Goal: Task Accomplishment & Management: Manage account settings

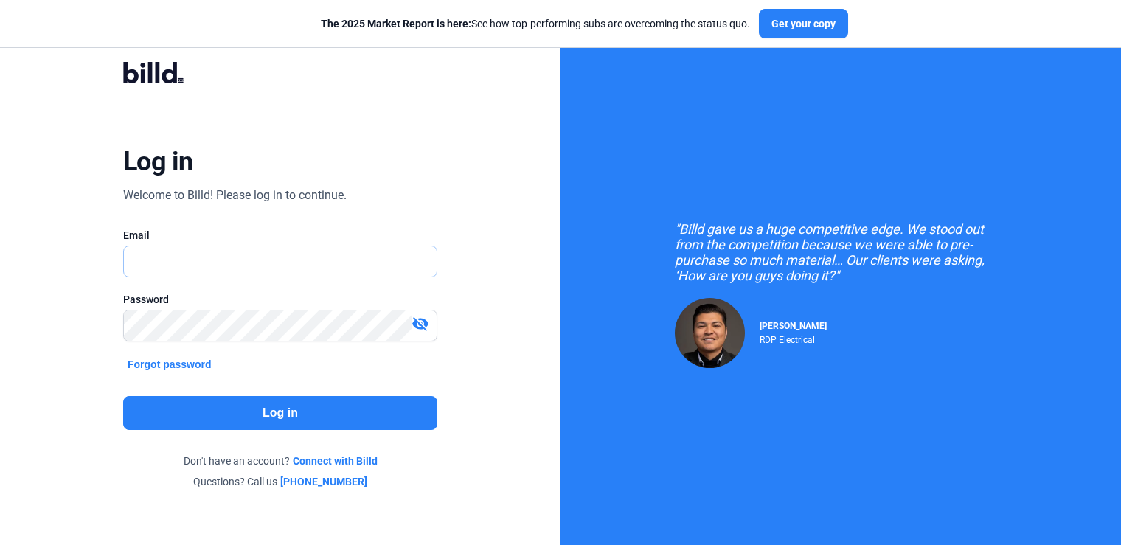
type input "[PERSON_NAME][EMAIL_ADDRESS][DOMAIN_NAME]"
click at [229, 417] on button "Log in" at bounding box center [280, 413] width 314 height 34
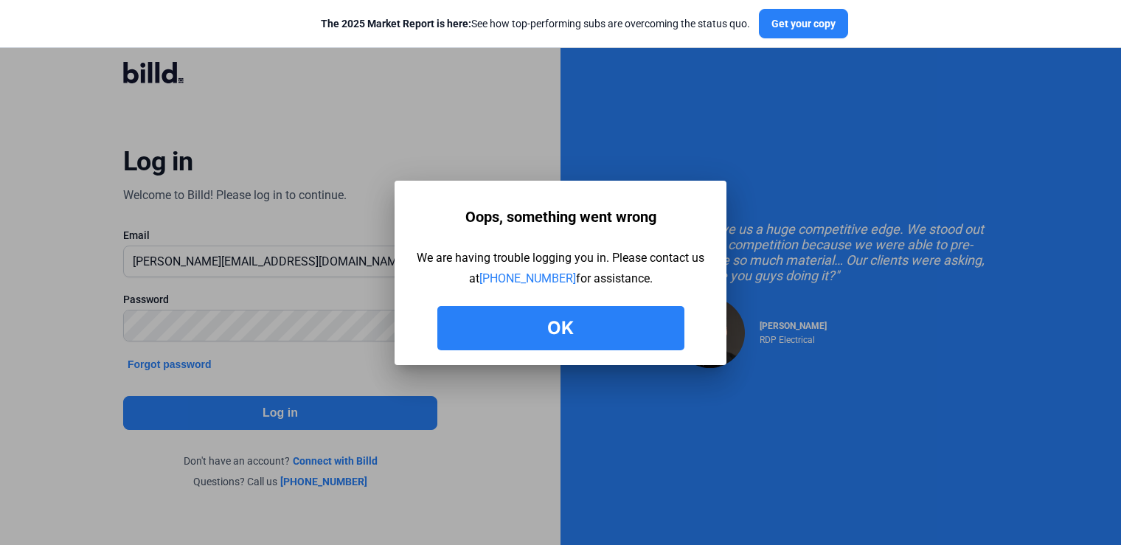
click at [581, 319] on button "Ok" at bounding box center [560, 328] width 247 height 44
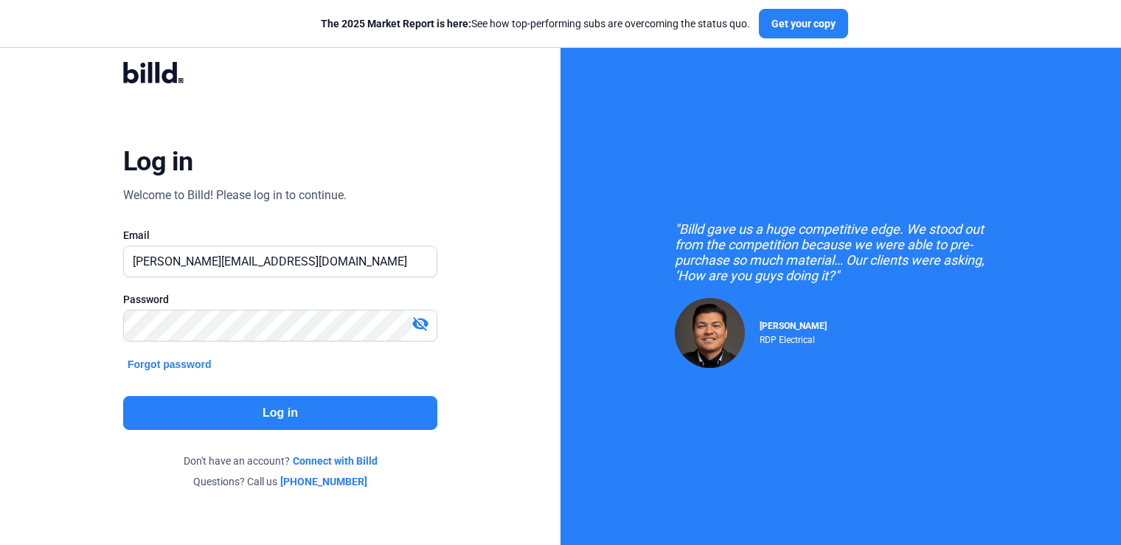
click at [289, 415] on button "Log in" at bounding box center [280, 413] width 314 height 34
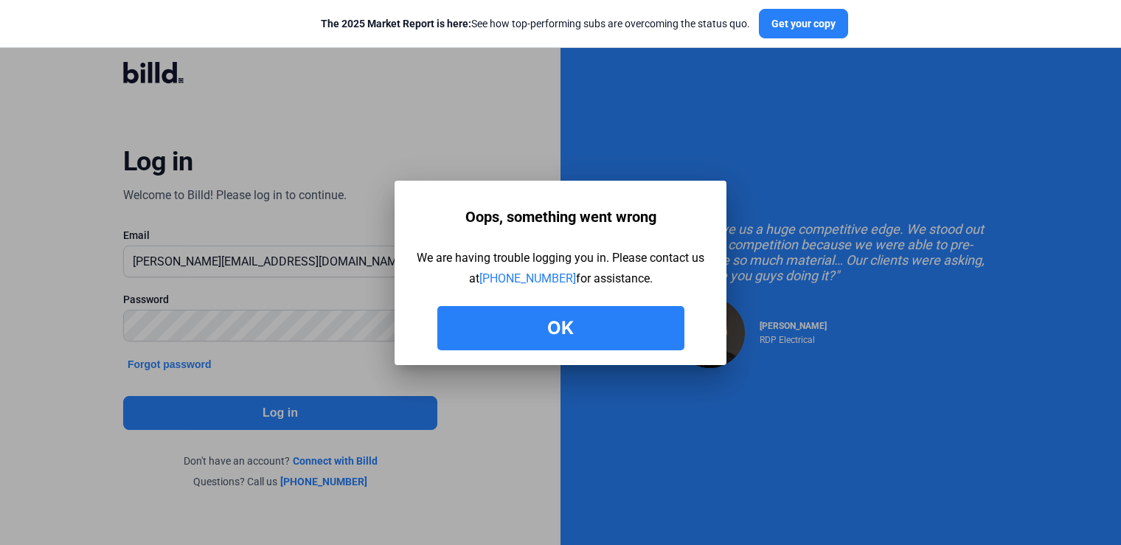
click at [591, 314] on button "Ok" at bounding box center [560, 328] width 247 height 44
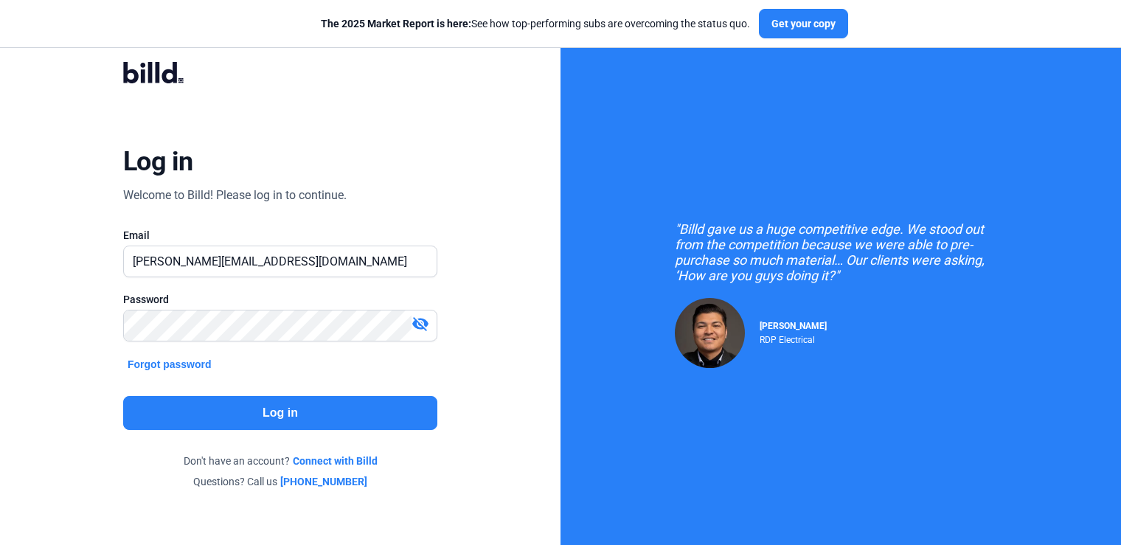
click at [228, 407] on button "Log in" at bounding box center [280, 413] width 314 height 34
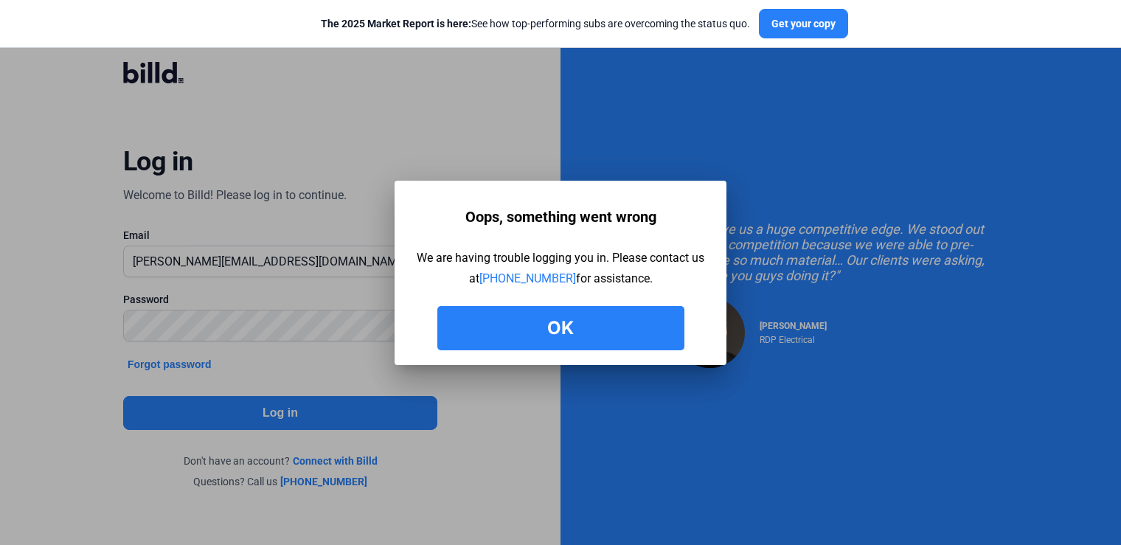
click at [582, 315] on button "Ok" at bounding box center [560, 328] width 247 height 44
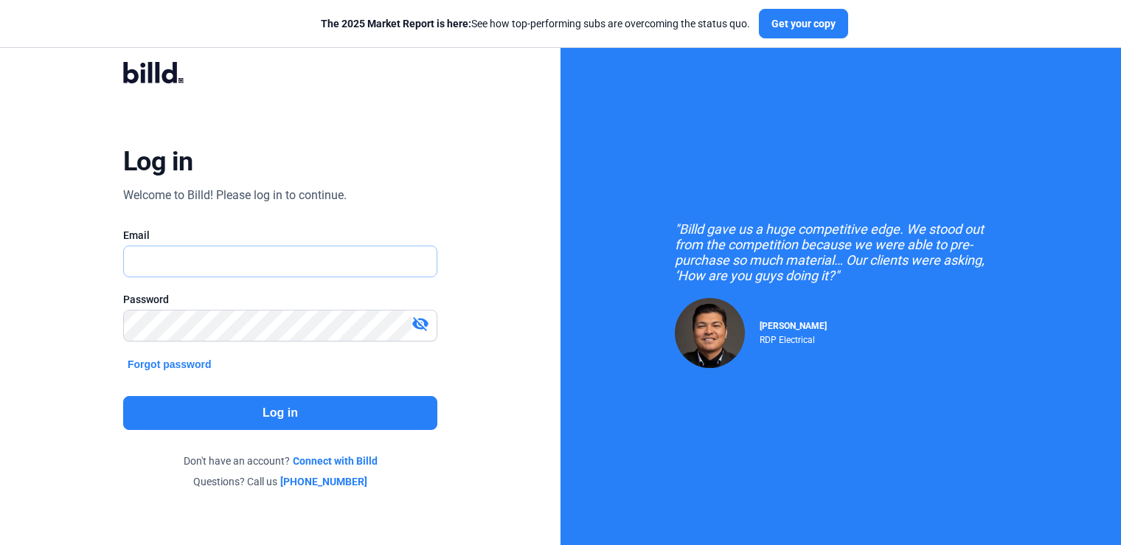
type input "[PERSON_NAME][EMAIL_ADDRESS][DOMAIN_NAME]"
click at [274, 413] on button "Log in" at bounding box center [280, 413] width 314 height 34
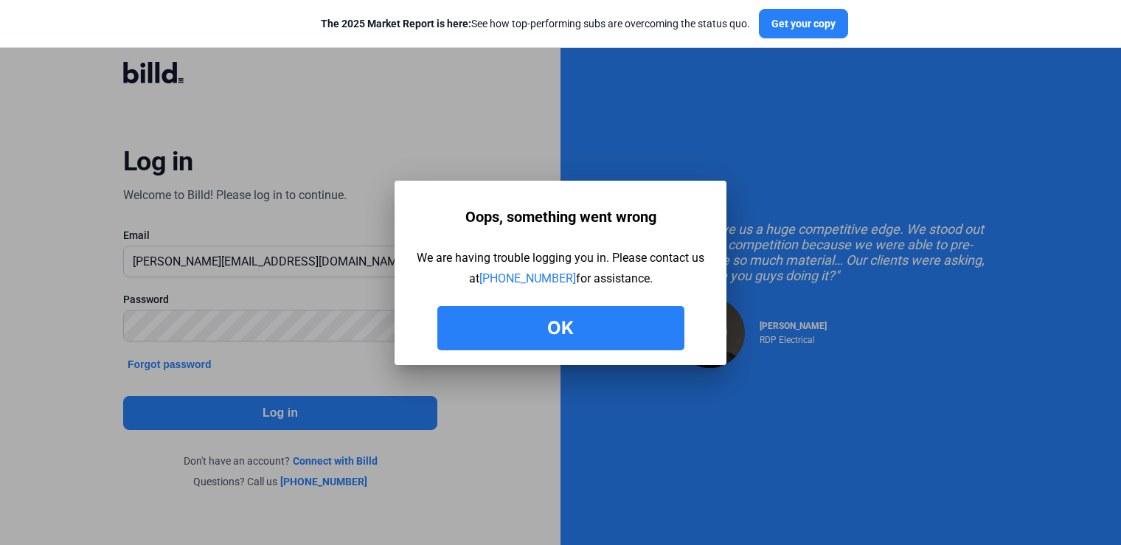
click at [584, 321] on button "Ok" at bounding box center [560, 328] width 247 height 44
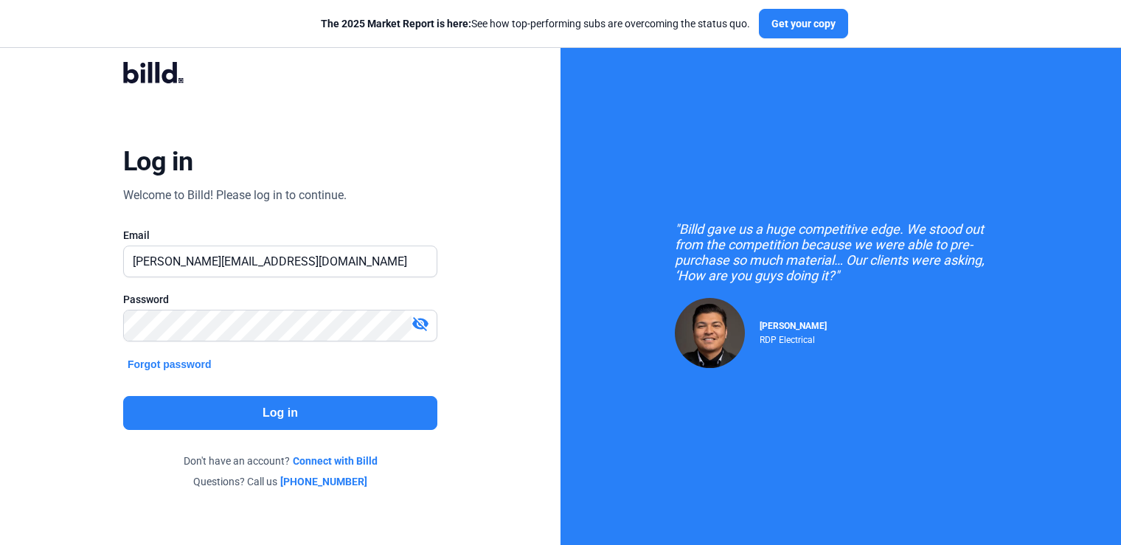
click at [300, 409] on button "Log in" at bounding box center [280, 413] width 314 height 34
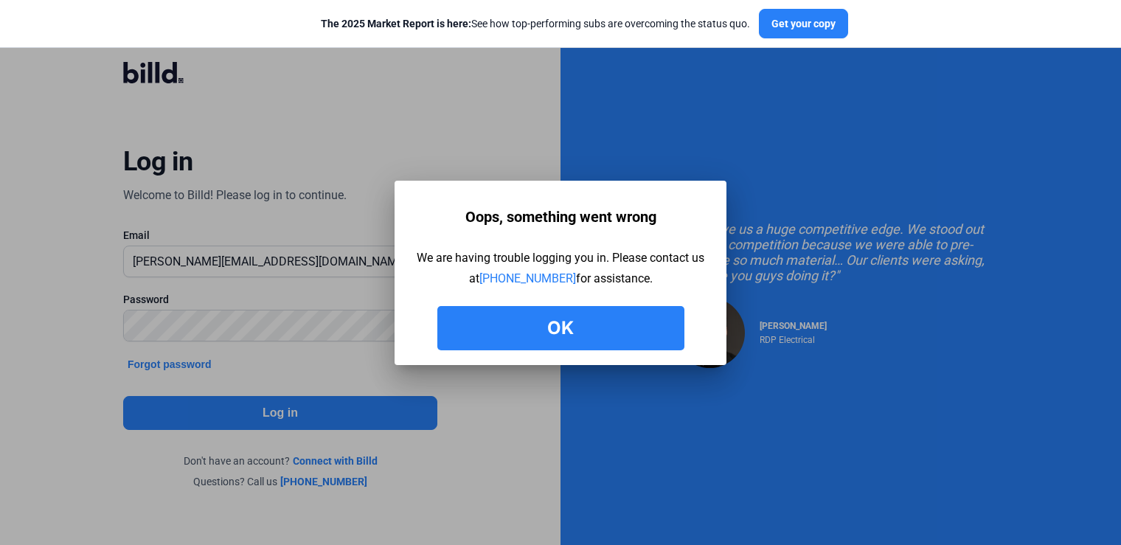
click at [531, 327] on button "Ok" at bounding box center [560, 328] width 247 height 44
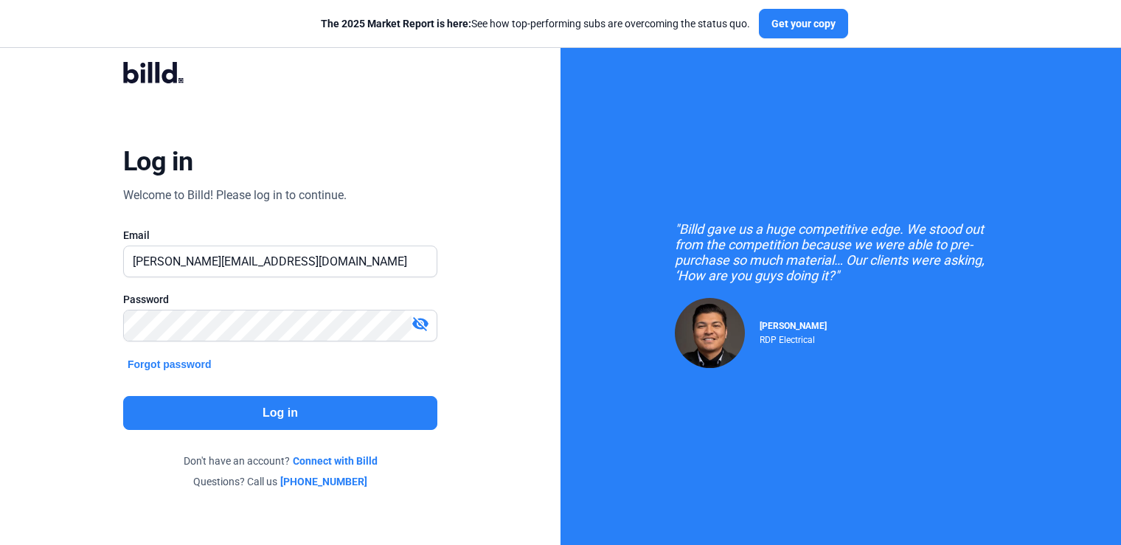
click at [257, 414] on button "Log in" at bounding box center [280, 413] width 314 height 34
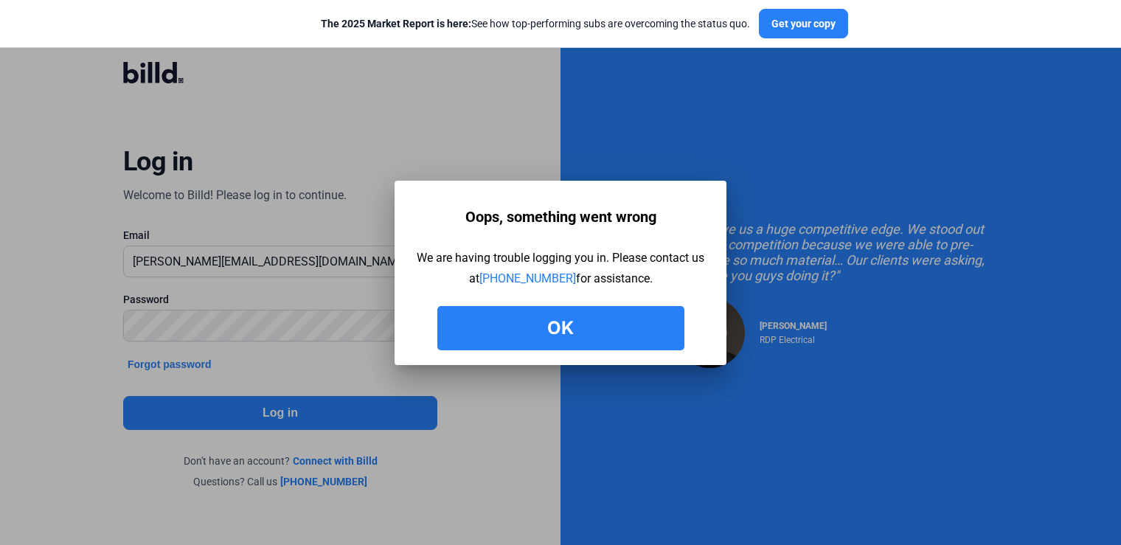
click at [539, 327] on button "Ok" at bounding box center [560, 328] width 247 height 44
